Goal: Book appointment/travel/reservation

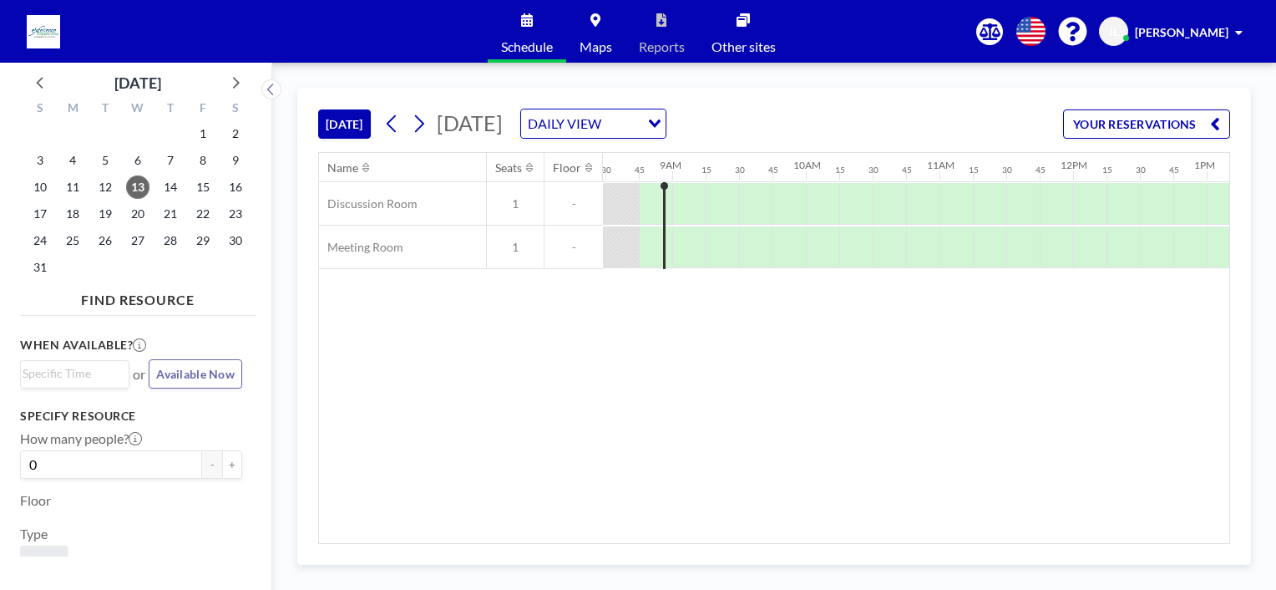
scroll to position [0, 1136]
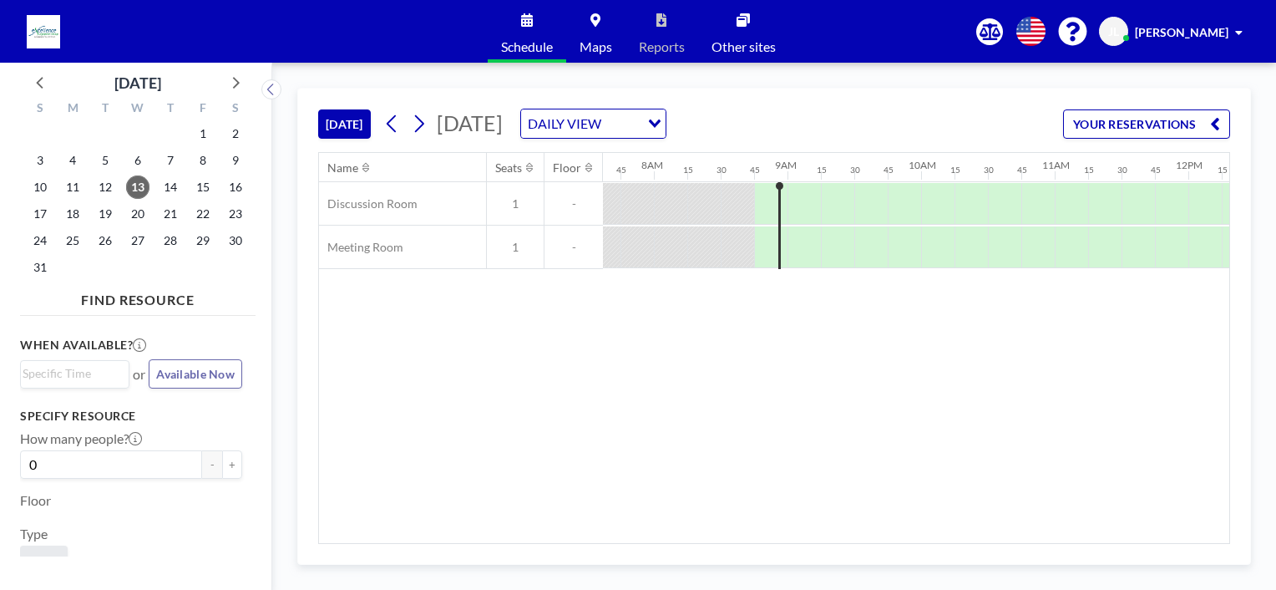
scroll to position [0, 1028]
click at [170, 190] on span "14" at bounding box center [170, 186] width 23 height 23
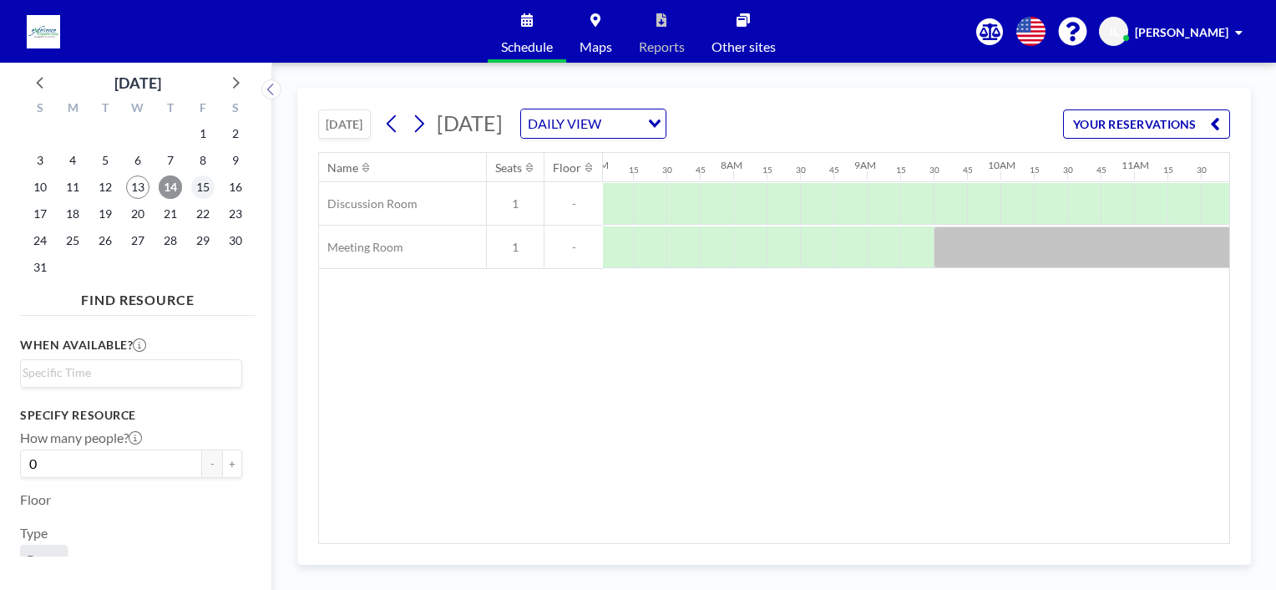
scroll to position [0, 1036]
click at [204, 190] on span "15" at bounding box center [202, 186] width 23 height 23
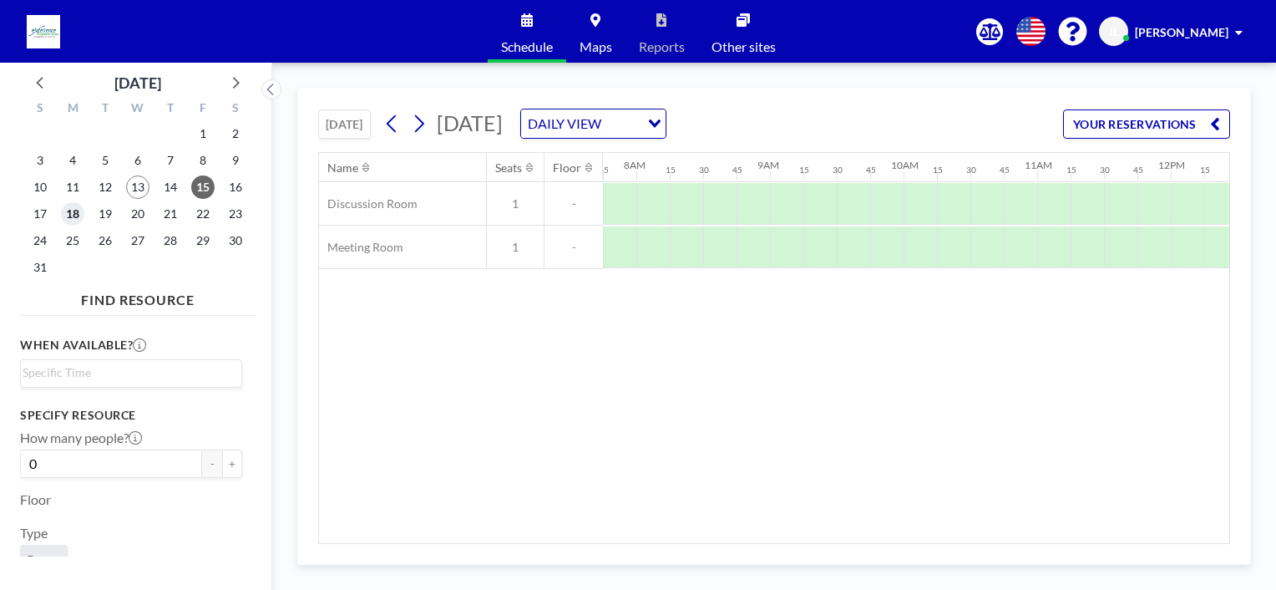
click at [77, 219] on span "18" at bounding box center [72, 213] width 23 height 23
click at [100, 216] on span "19" at bounding box center [105, 213] width 23 height 23
click at [134, 214] on span "20" at bounding box center [137, 213] width 23 height 23
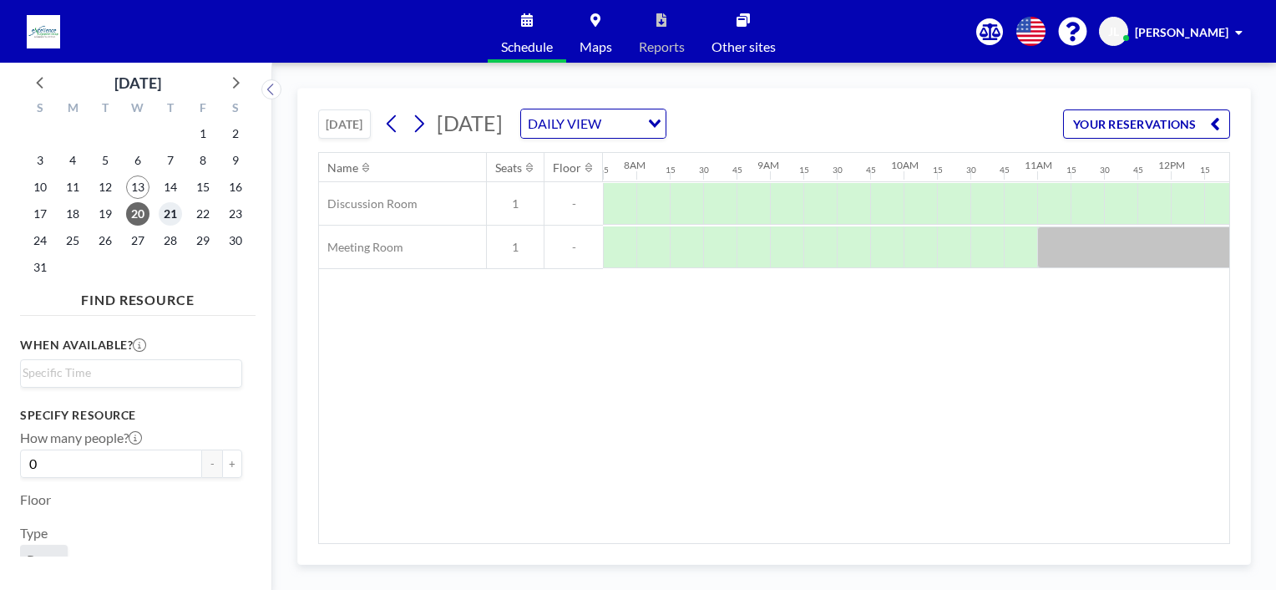
click at [167, 217] on span "21" at bounding box center [170, 213] width 23 height 23
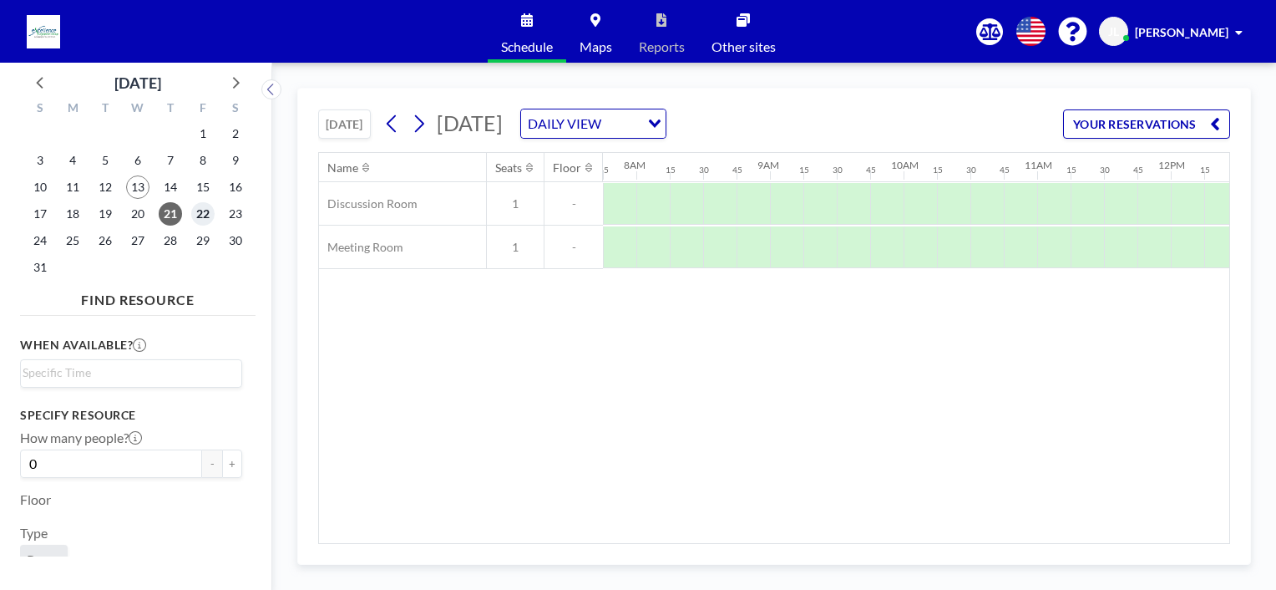
click at [197, 212] on span "22" at bounding box center [202, 213] width 23 height 23
click at [71, 244] on span "25" at bounding box center [72, 240] width 23 height 23
click at [104, 246] on span "26" at bounding box center [105, 240] width 23 height 23
click at [141, 190] on span "13" at bounding box center [137, 186] width 23 height 23
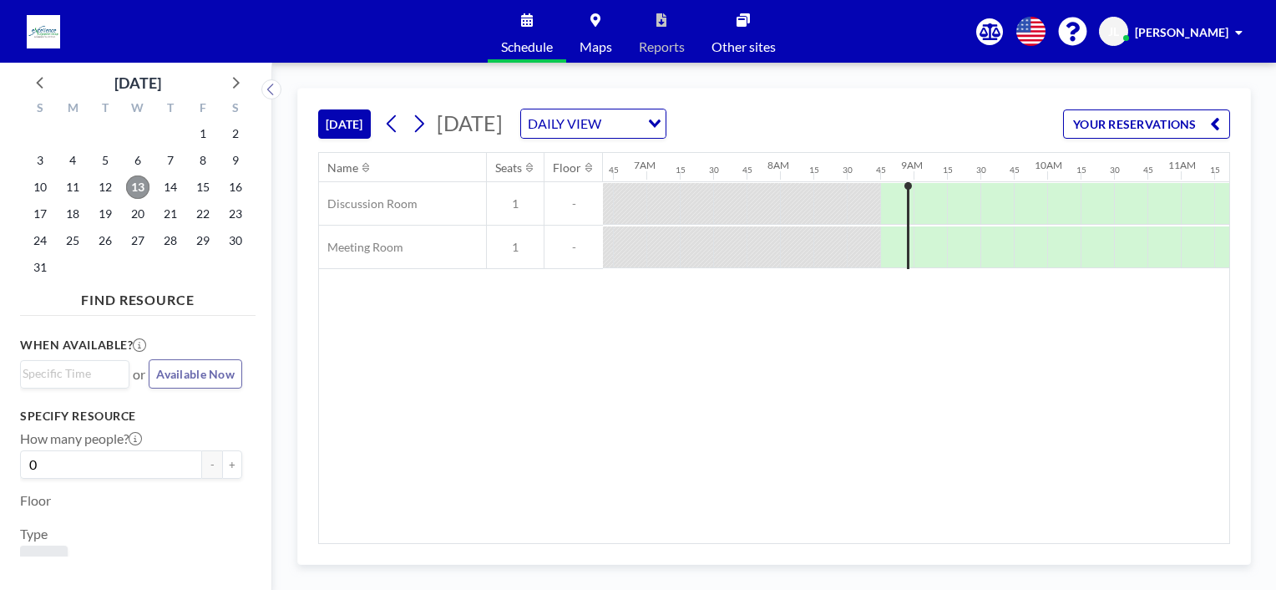
scroll to position [0, 1136]
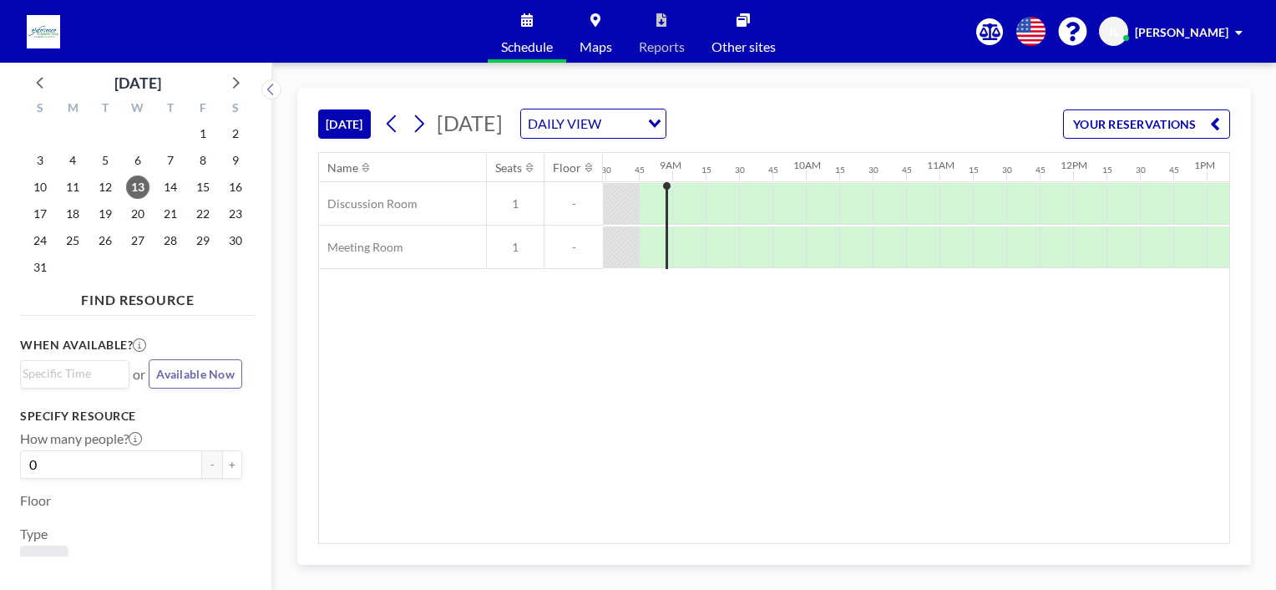
scroll to position [0, 1136]
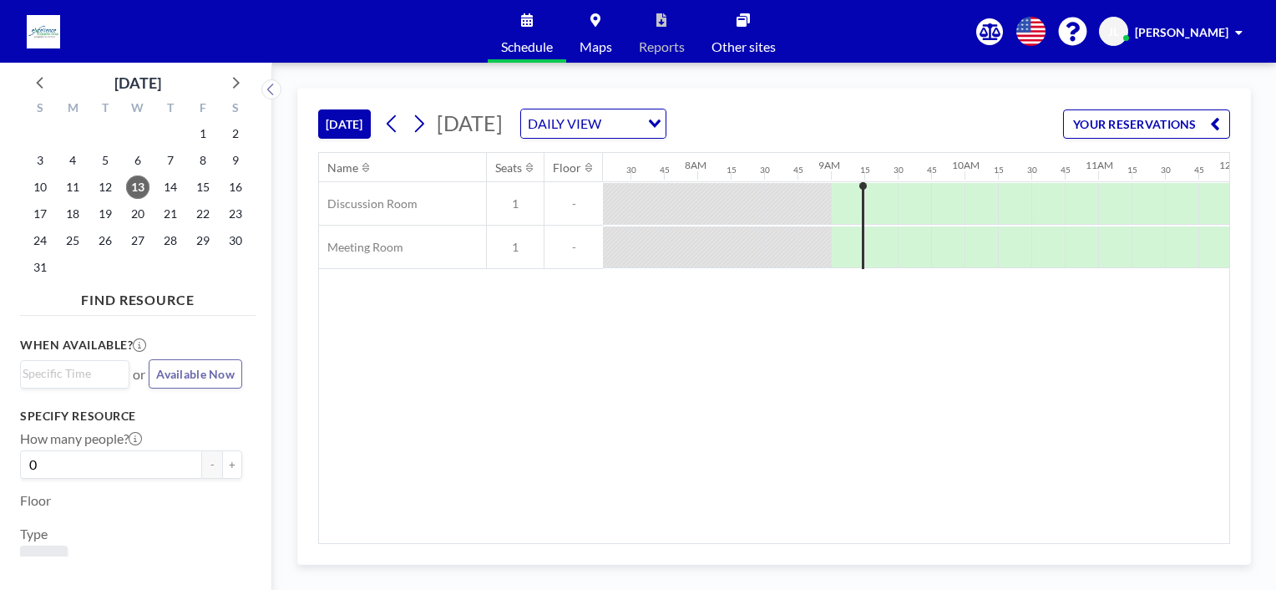
scroll to position [0, 1169]
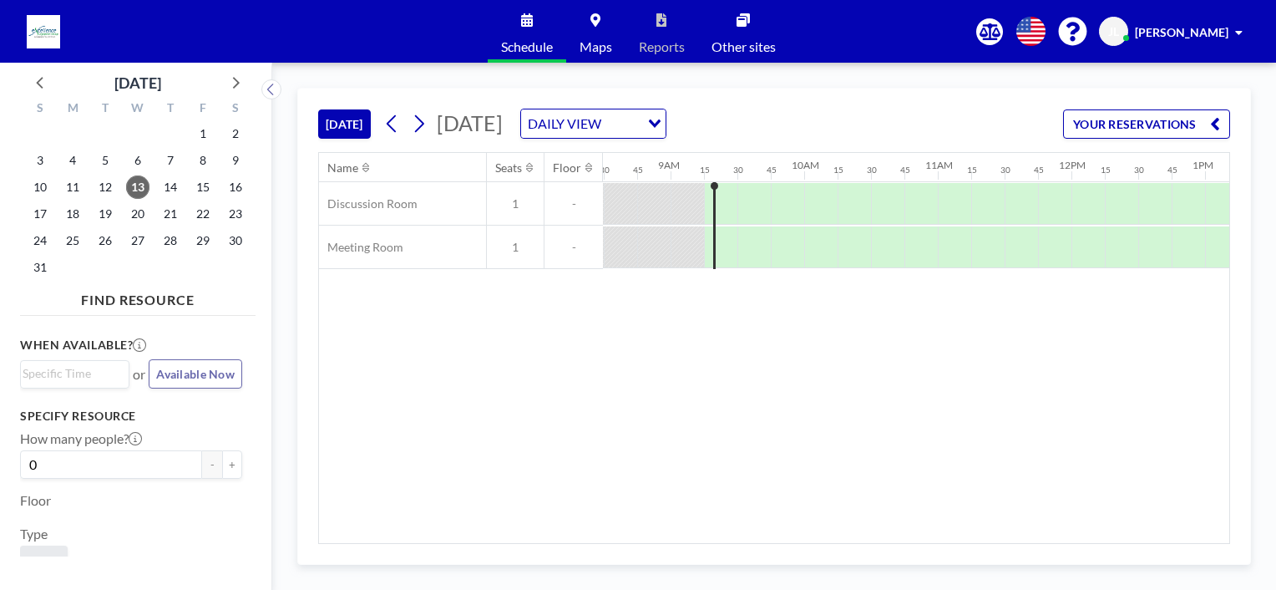
scroll to position [0, 1203]
